Goal: Navigation & Orientation: Find specific page/section

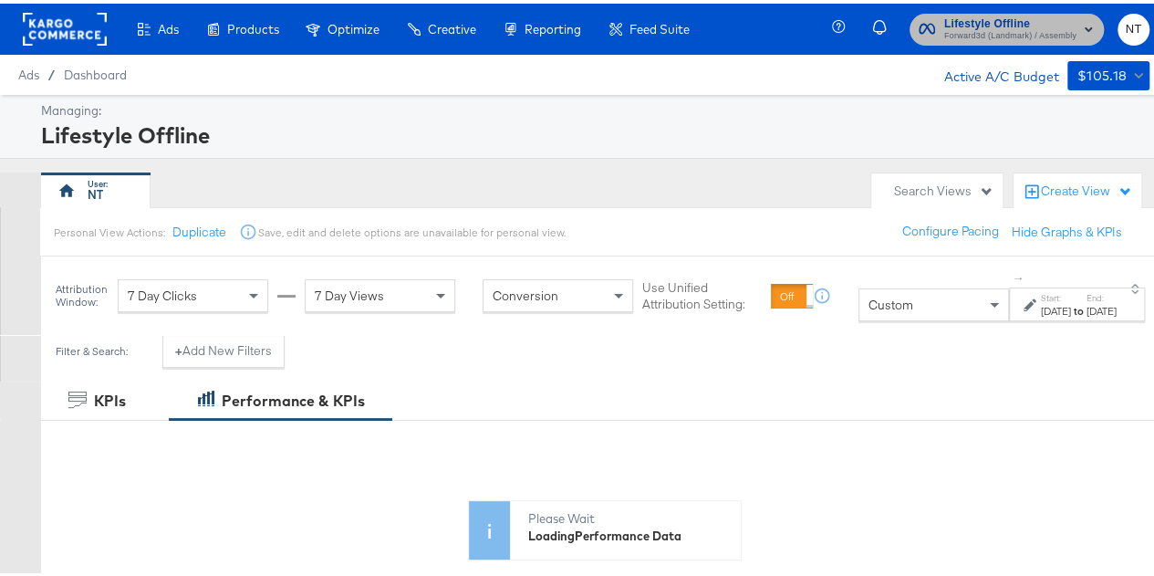
click at [992, 17] on span "Lifestyle Offline" at bounding box center [1010, 20] width 132 height 19
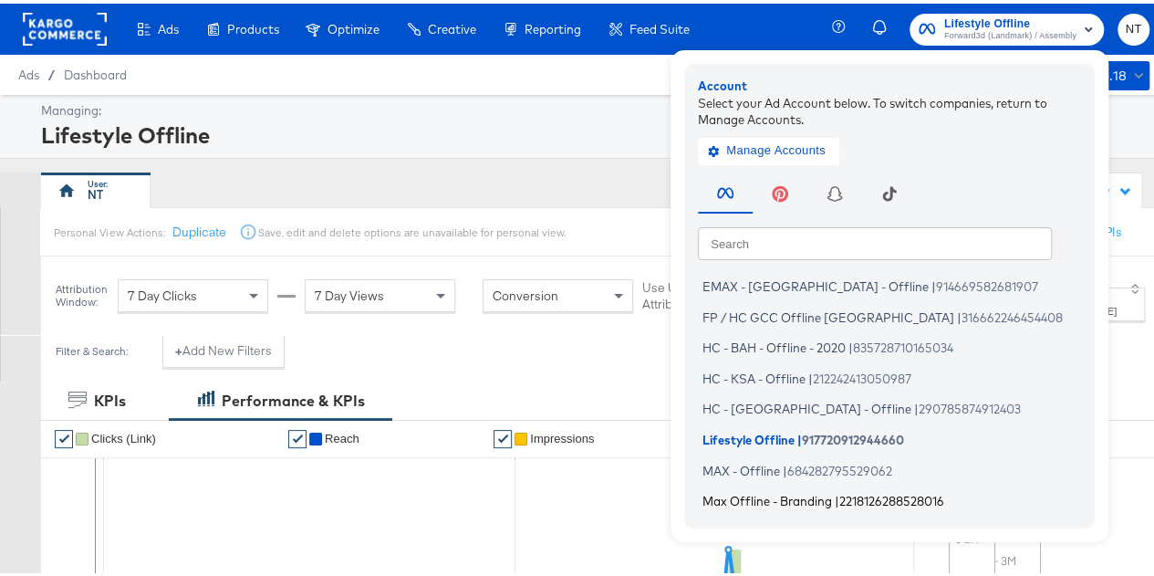
click at [732, 497] on span "Max Offline - Branding" at bounding box center [768, 497] width 130 height 15
